Goal: Information Seeking & Learning: Learn about a topic

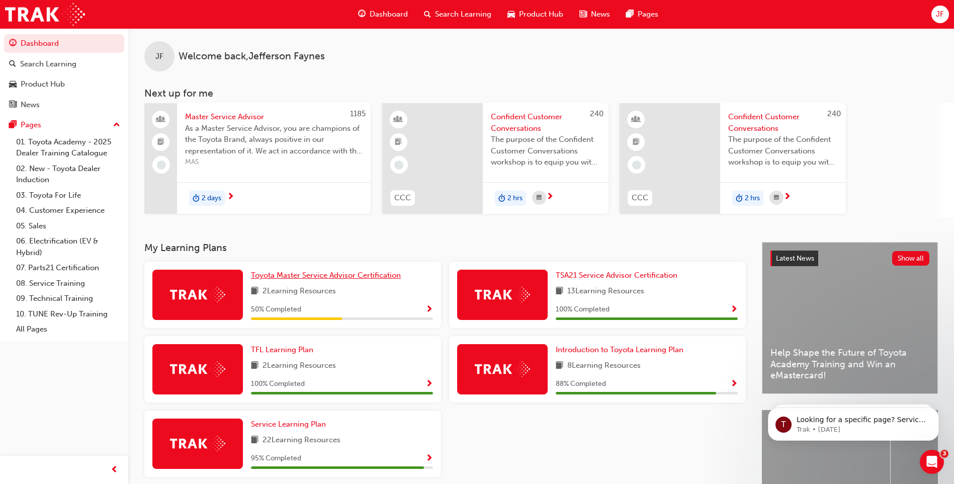
scroll to position [102, 0]
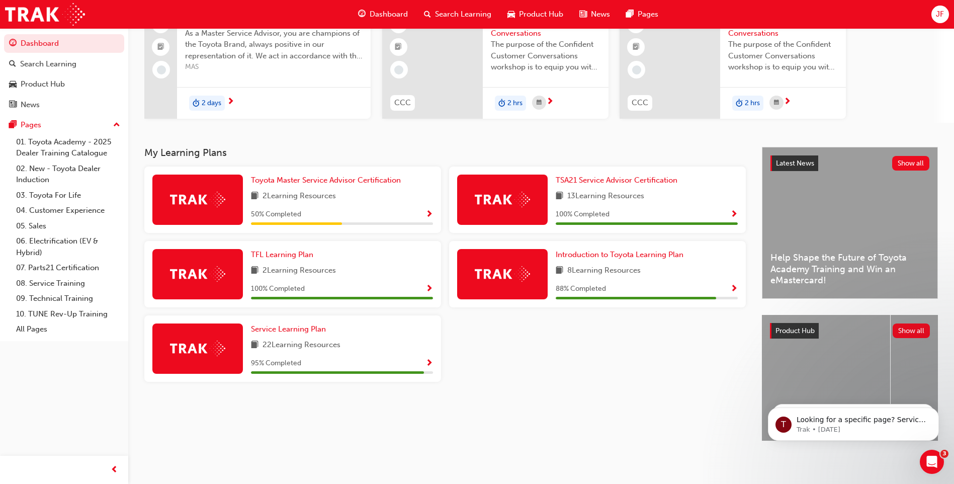
click at [304, 197] on span "2 Learning Resources" at bounding box center [299, 196] width 73 height 13
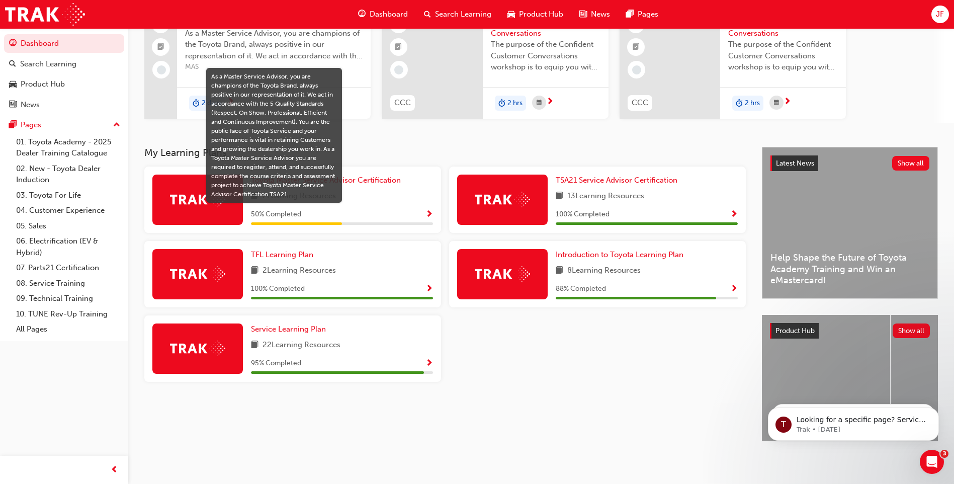
click at [429, 210] on span "Show Progress" at bounding box center [430, 214] width 8 height 9
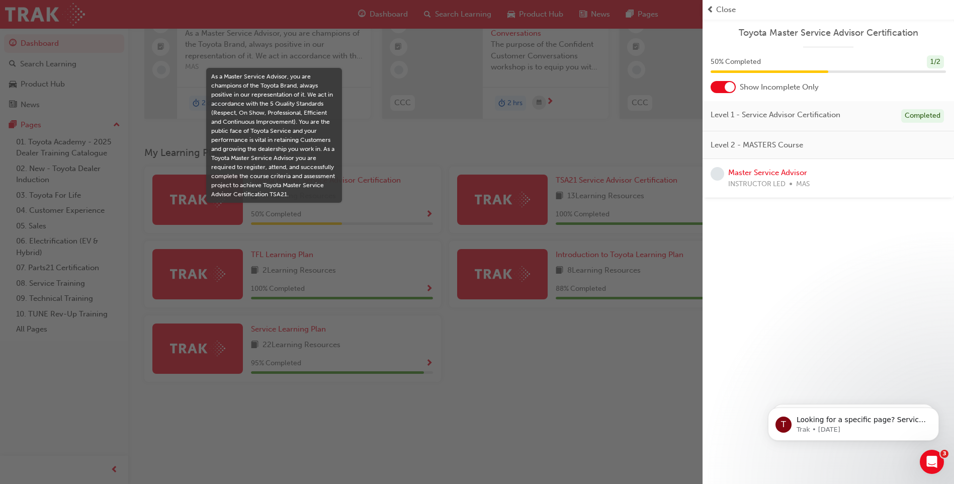
click at [936, 61] on div "1 / 2" at bounding box center [935, 62] width 17 height 14
click at [865, 138] on div "Level 2 - MASTERS Course" at bounding box center [829, 145] width 252 height 28
click at [285, 147] on div "As a Master Service Advisor, you are champions of the Toyota Brand, always posi…" at bounding box center [274, 135] width 126 height 127
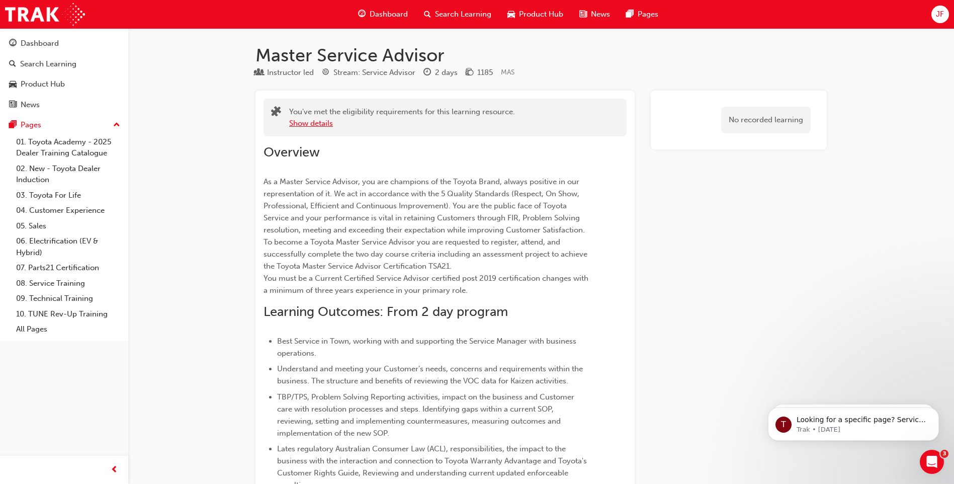
click at [326, 123] on button "Show details" at bounding box center [311, 124] width 44 height 12
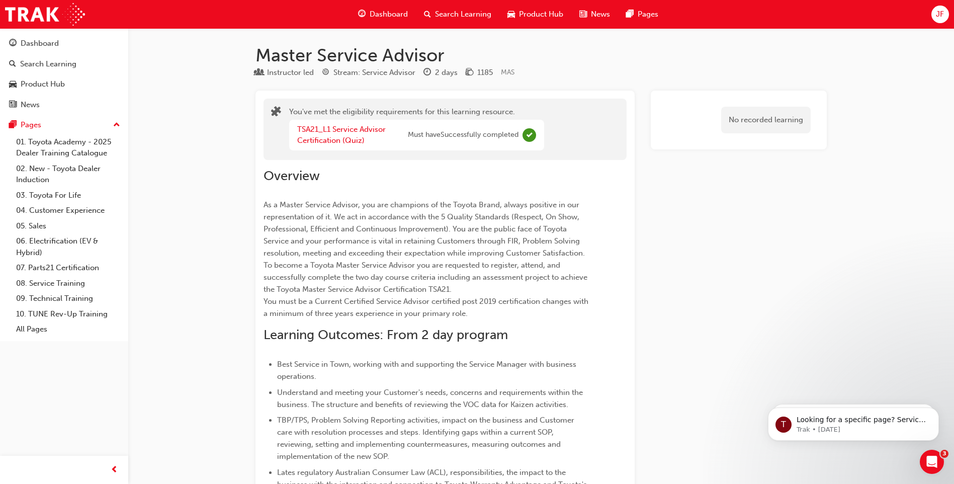
click at [376, 14] on span "Dashboard" at bounding box center [389, 15] width 38 height 12
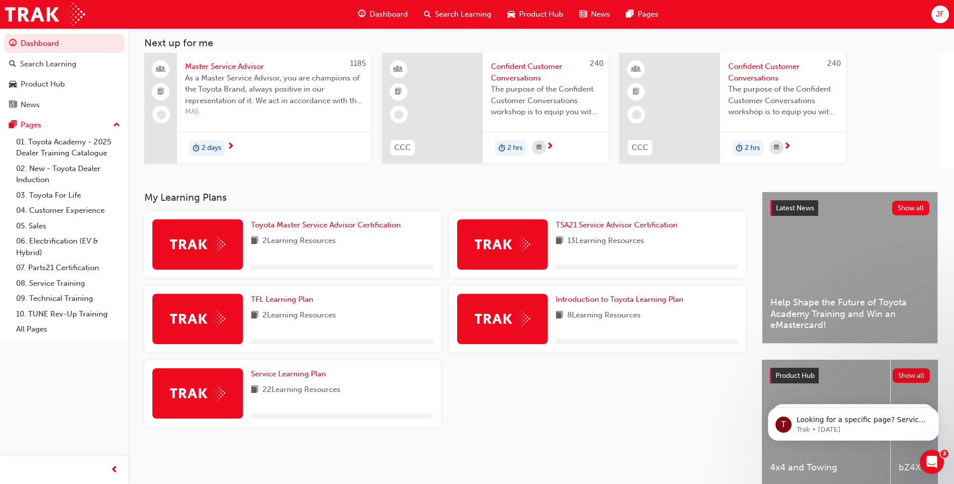
scroll to position [102, 0]
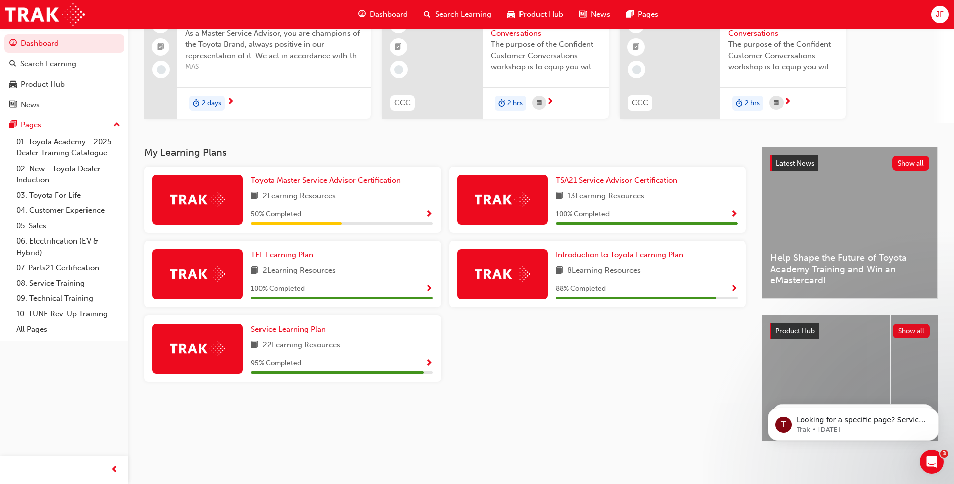
click at [337, 341] on span "22 Learning Resources" at bounding box center [302, 345] width 78 height 13
click at [291, 324] on span "Service Learning Plan" at bounding box center [288, 328] width 75 height 9
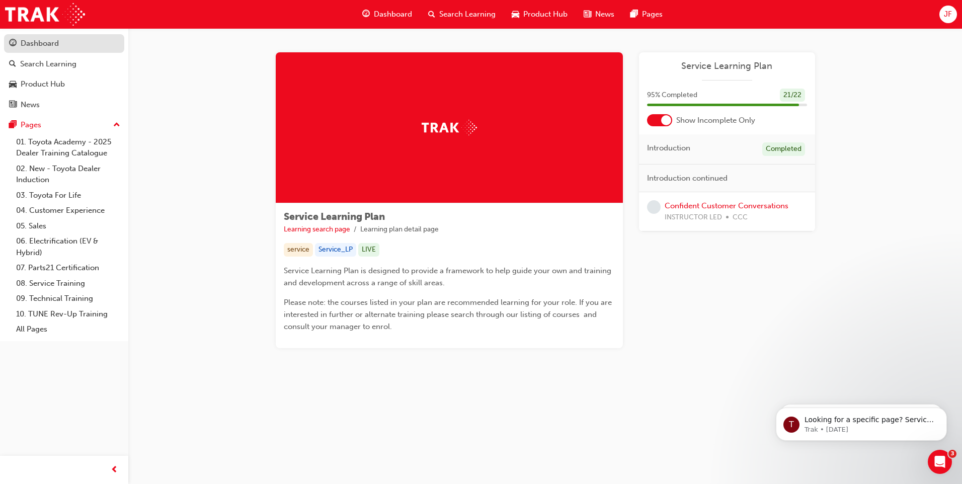
click at [30, 42] on div "Dashboard" at bounding box center [40, 44] width 38 height 12
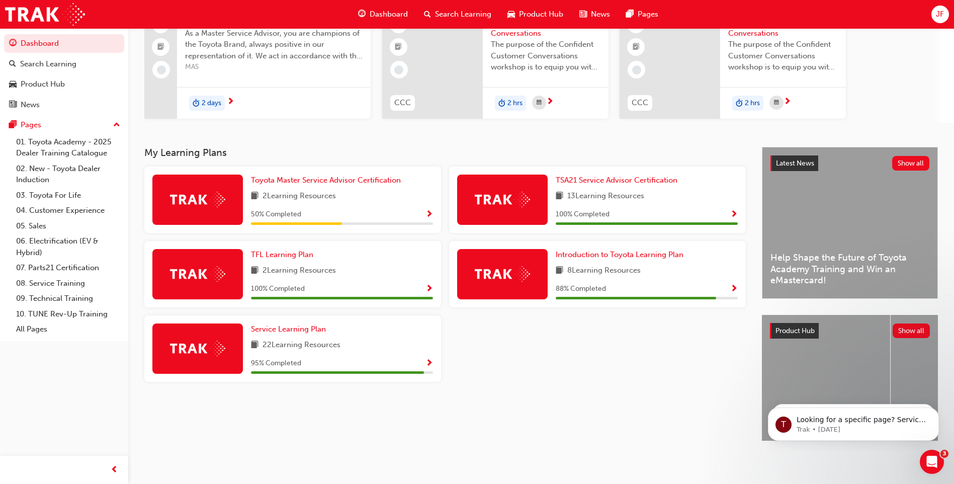
scroll to position [102, 0]
click at [621, 250] on span "Introduction to Toyota Learning Plan" at bounding box center [620, 254] width 128 height 9
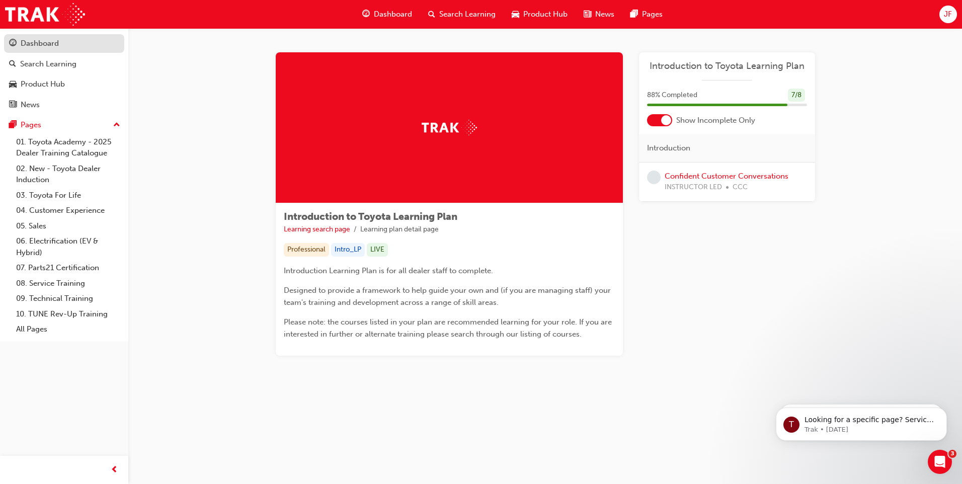
click at [31, 49] on div "Dashboard" at bounding box center [64, 43] width 110 height 13
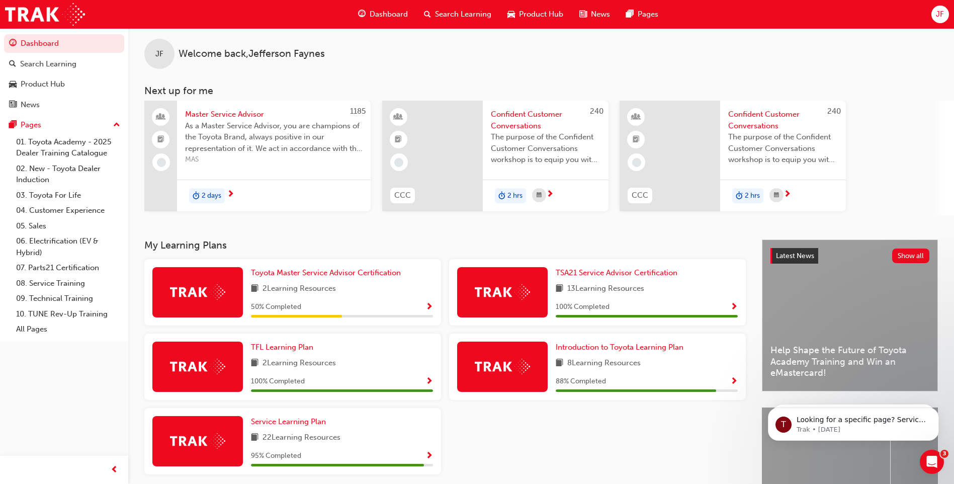
scroll to position [2, 0]
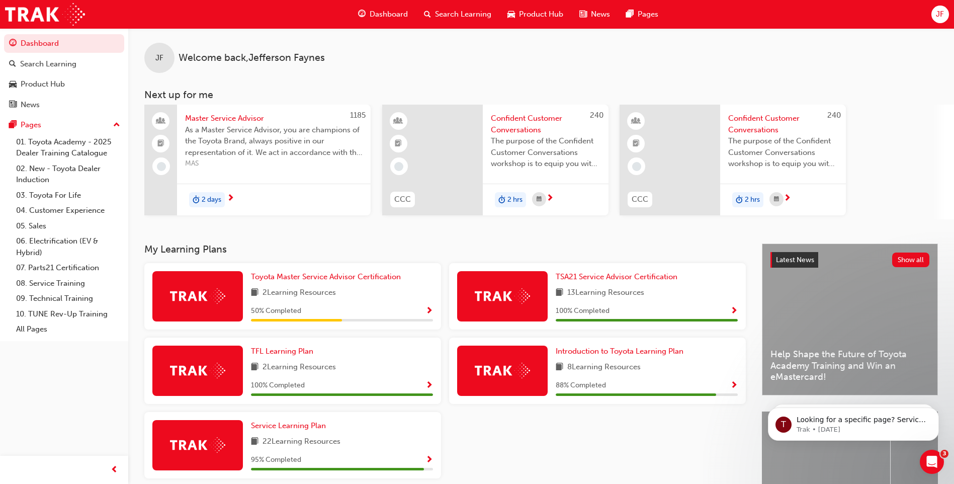
click at [331, 297] on span "2 Learning Resources" at bounding box center [299, 293] width 73 height 13
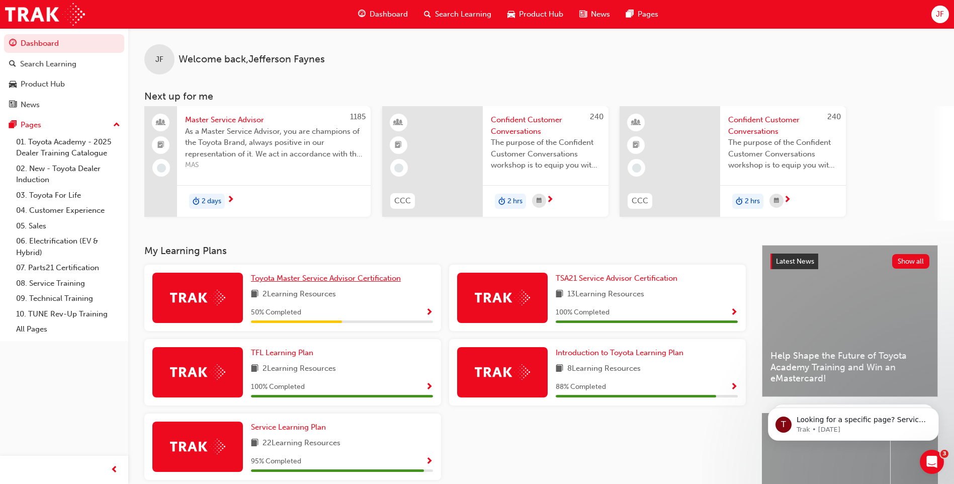
click at [347, 283] on link "Toyota Master Service Advisor Certification" at bounding box center [328, 279] width 154 height 12
